Goal: Task Accomplishment & Management: Use online tool/utility

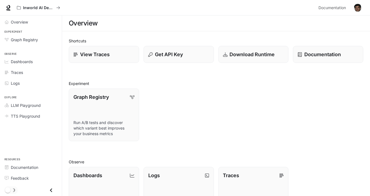
click at [176, 104] on div "Graph Registry Run A/B tests and discover which variant best improves your busi…" at bounding box center [213, 112] width 299 height 57
click at [250, 54] on p "Download Runtime" at bounding box center [252, 54] width 46 height 7
click at [47, 144] on div "Overview Experiment Graph Registry Observe Dashboards Traces Logs Explore LLM P…" at bounding box center [31, 106] width 62 height 181
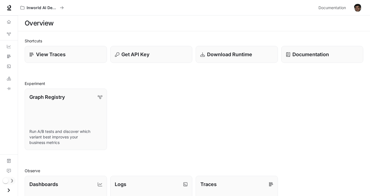
click at [315, 98] on div "Graph Registry Run A/B tests and discover which variant best improves your busi…" at bounding box center [192, 117] width 342 height 65
click at [135, 56] on p "Get API Key" at bounding box center [135, 54] width 28 height 7
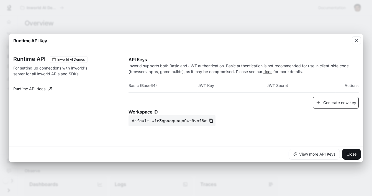
click at [340, 104] on button "Generate new key" at bounding box center [336, 103] width 46 height 12
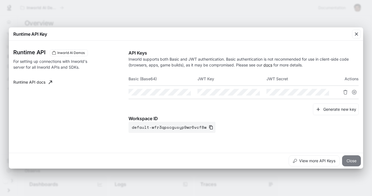
click at [350, 161] on button "Close" at bounding box center [351, 160] width 19 height 11
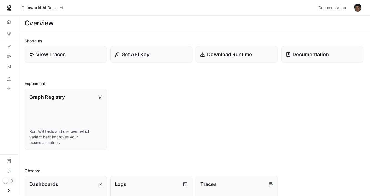
click at [8, 190] on icon "Open drawer" at bounding box center [8, 190] width 7 height 7
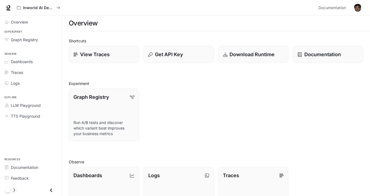
click at [268, 87] on div "Graph Registry Run A/B tests and discover which variant best improves your busi…" at bounding box center [213, 112] width 299 height 57
click at [299, 120] on div "Graph Registry Run A/B tests and discover which variant best improves your busi…" at bounding box center [213, 112] width 299 height 57
click at [233, 57] on p "Download Runtime" at bounding box center [252, 54] width 46 height 7
click at [199, 117] on div "Graph Registry Run A/B tests and discover which variant best improves your busi…" at bounding box center [213, 112] width 299 height 57
click at [169, 57] on p "Get API Key" at bounding box center [169, 54] width 28 height 7
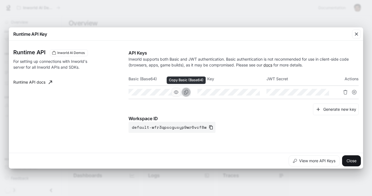
click at [187, 92] on icon "Copy Basic (Base64)" at bounding box center [186, 92] width 4 height 4
click at [354, 36] on icon "button" at bounding box center [357, 34] width 6 height 6
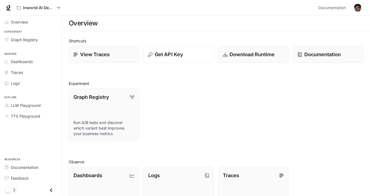
click at [165, 55] on p "Get API Key" at bounding box center [169, 54] width 28 height 7
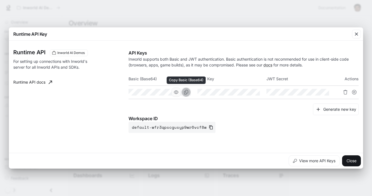
click at [186, 91] on icon "Copy Basic (Base64)" at bounding box center [186, 92] width 4 height 4
click at [73, 173] on div "Runtime API Key Runtime API Inworld AI Demos For setting up connections with In…" at bounding box center [186, 98] width 372 height 196
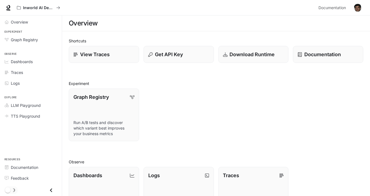
click at [234, 111] on div "Graph Registry Run A/B tests and discover which variant best improves your busi…" at bounding box center [213, 112] width 299 height 57
